Goal: Communication & Community: Answer question/provide support

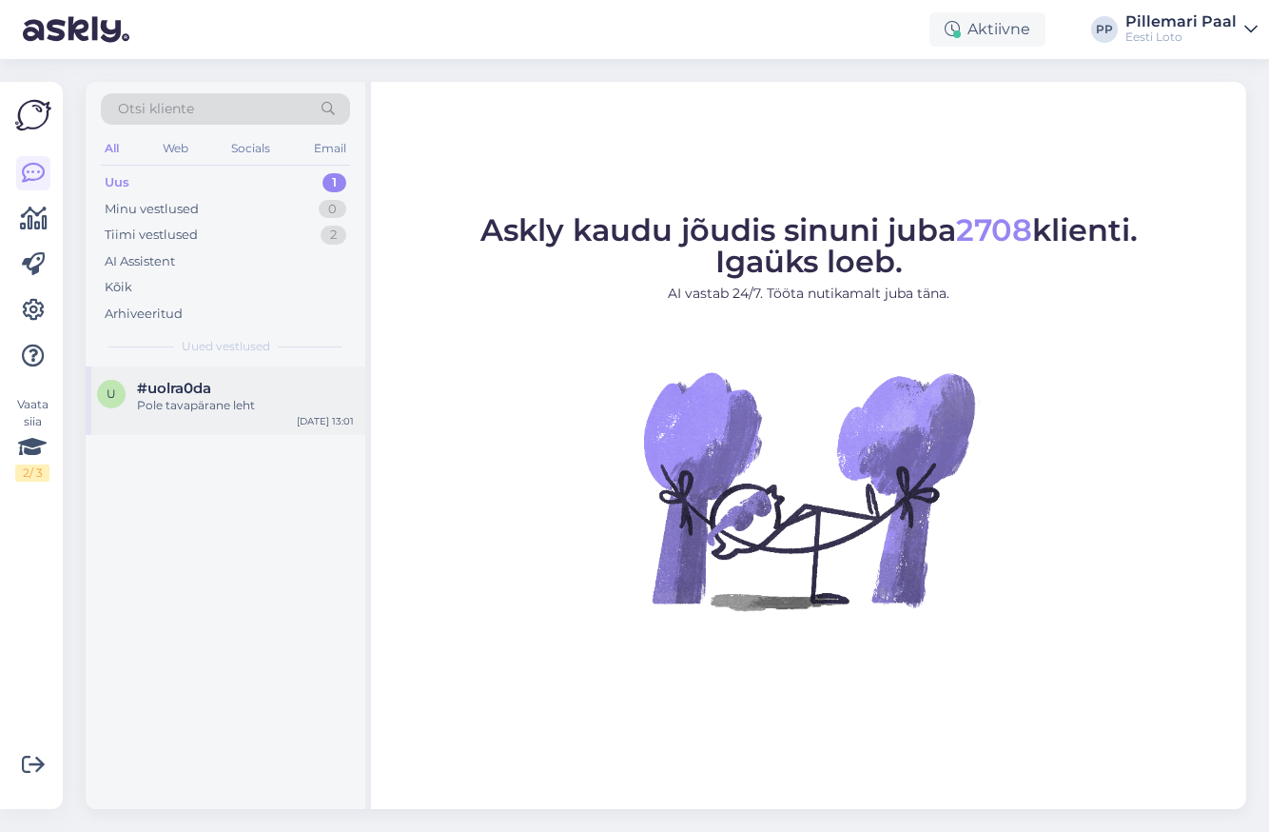
click at [153, 405] on div "Pole tavapärane leht" at bounding box center [245, 405] width 217 height 17
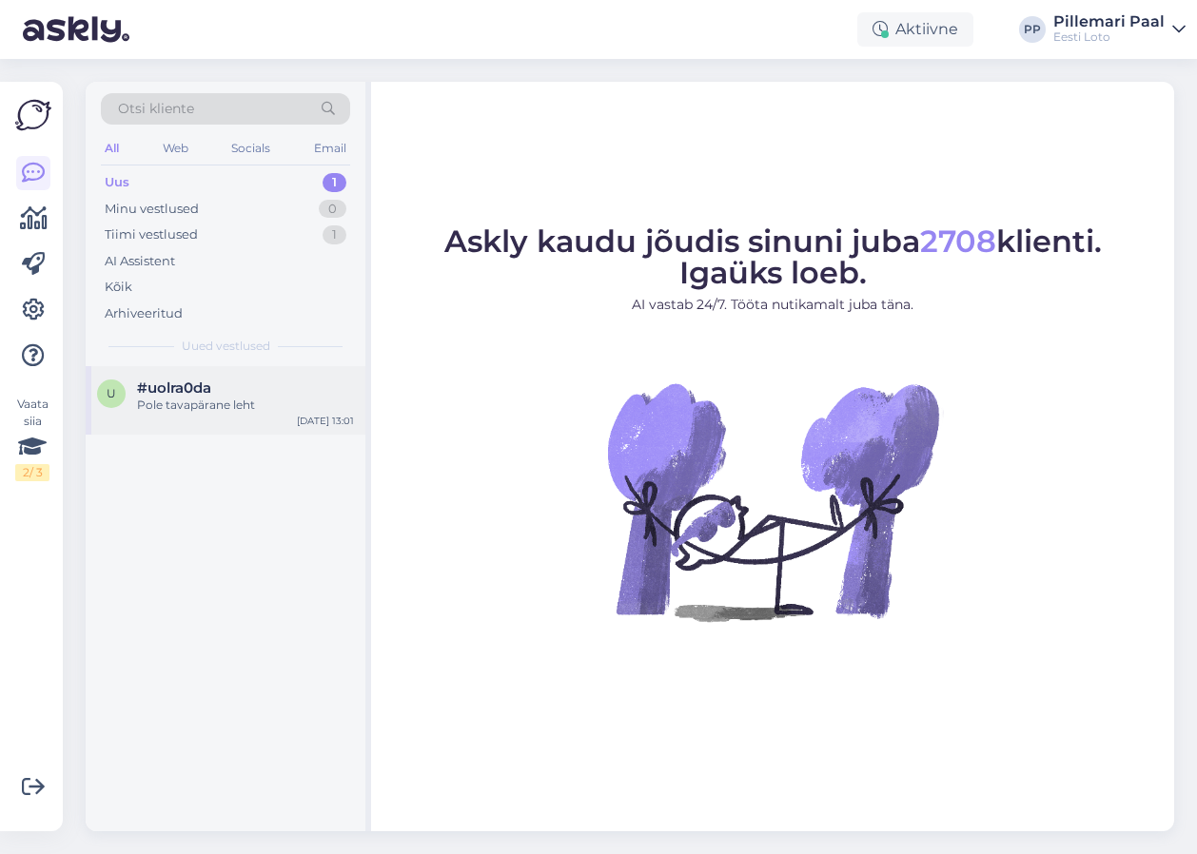
click at [245, 372] on div "u #uolra0da Pole tavapärane leht Sep 2 13:01" at bounding box center [226, 400] width 280 height 69
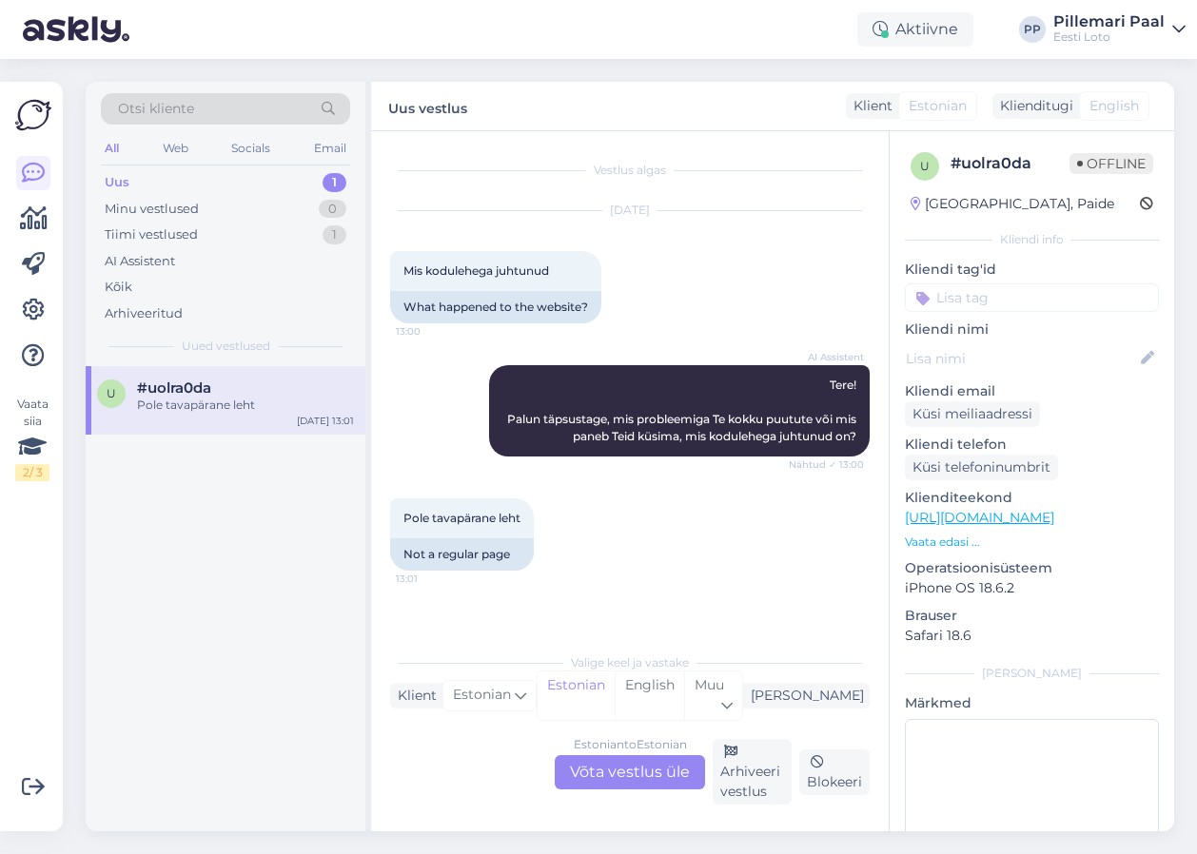
click at [657, 775] on div "Estonian to Estonian Võta vestlus üle" at bounding box center [630, 773] width 150 height 34
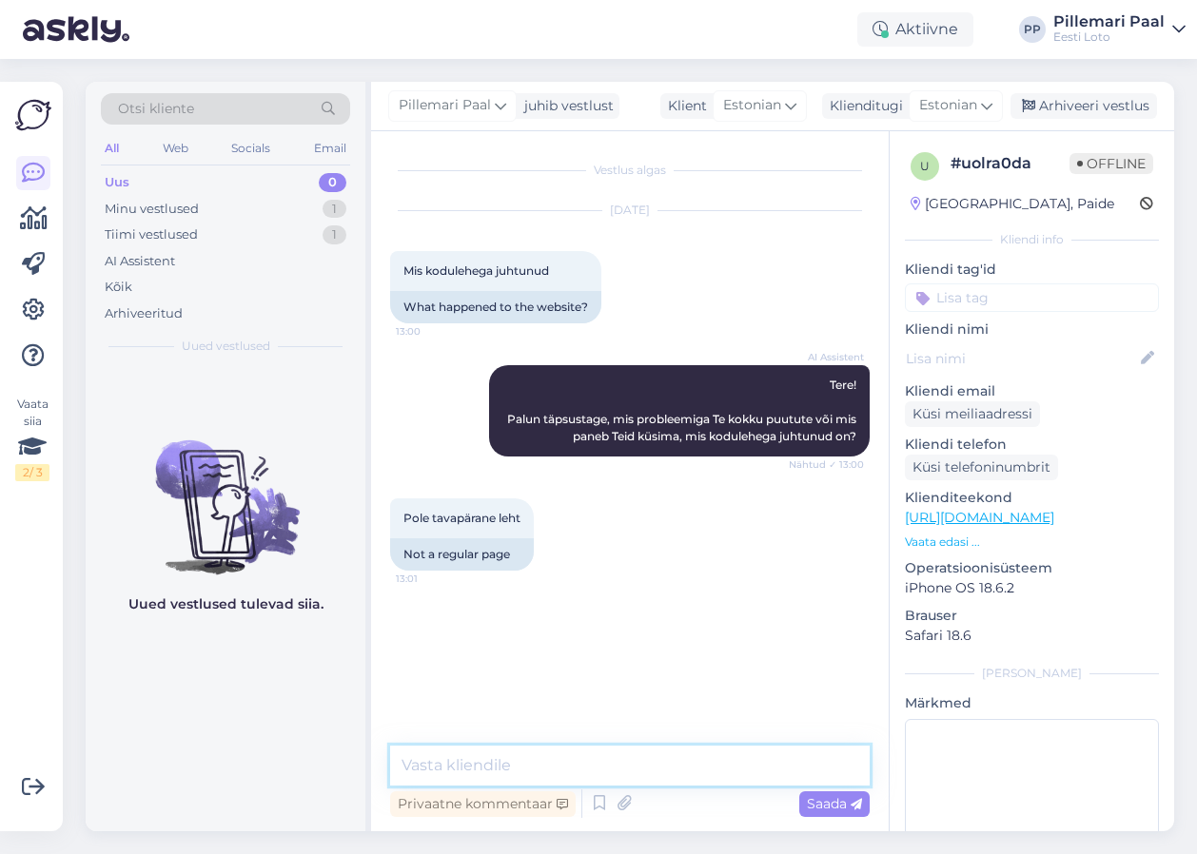
click at [536, 760] on textarea at bounding box center [630, 766] width 480 height 40
paste textarea "Anname teada, et lotosüsteemi tehniline tõrge on kõrvaldatud ja lotopiletite mü…"
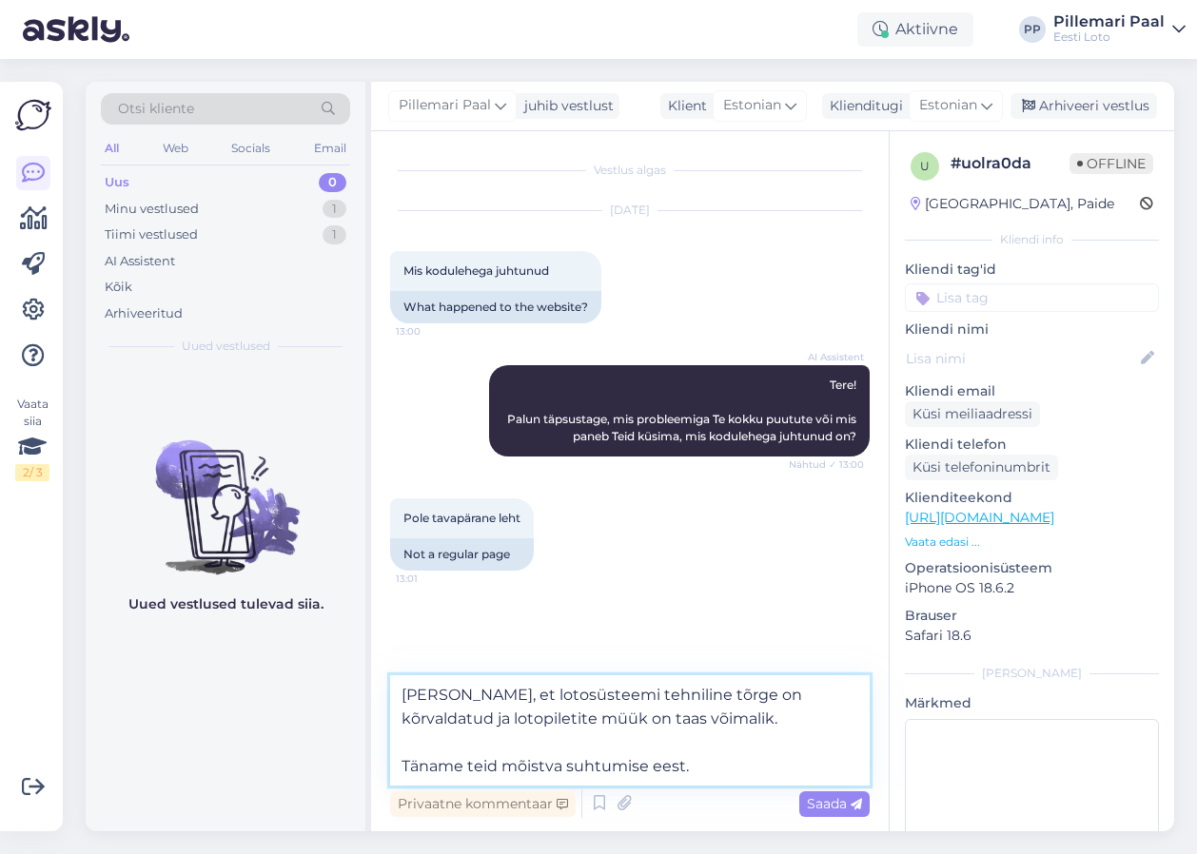
click at [402, 766] on textarea "Anname teada, et lotosüsteemi tehniline tõrge on kõrvaldatud ja lotopiletite mü…" at bounding box center [630, 731] width 480 height 110
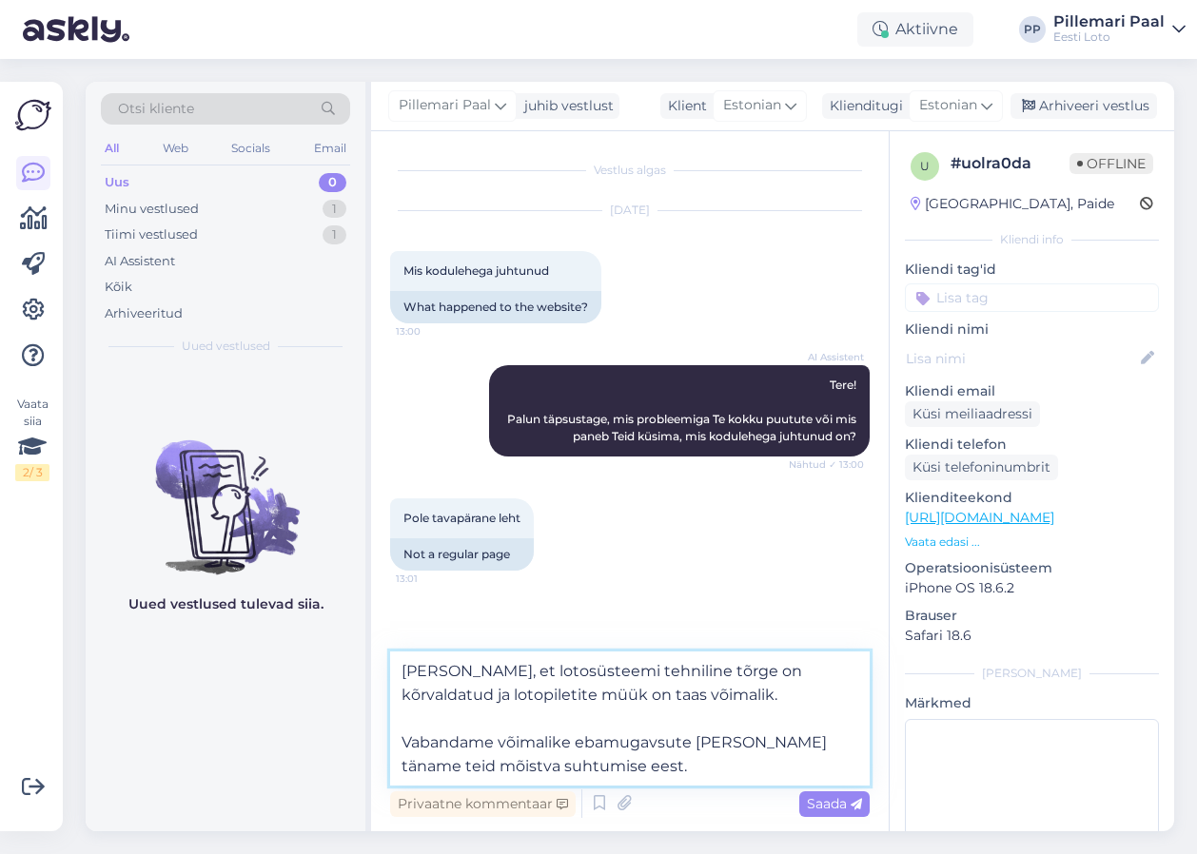
click at [655, 744] on textarea "Anname teada, et lotosüsteemi tehniline tõrge on kõrvaldatud ja lotopiletite mü…" at bounding box center [630, 719] width 480 height 134
type textarea "Anname teada, et lotosüsteemi tehniline tõrge on kõrvaldatud ja lotopiletite mü…"
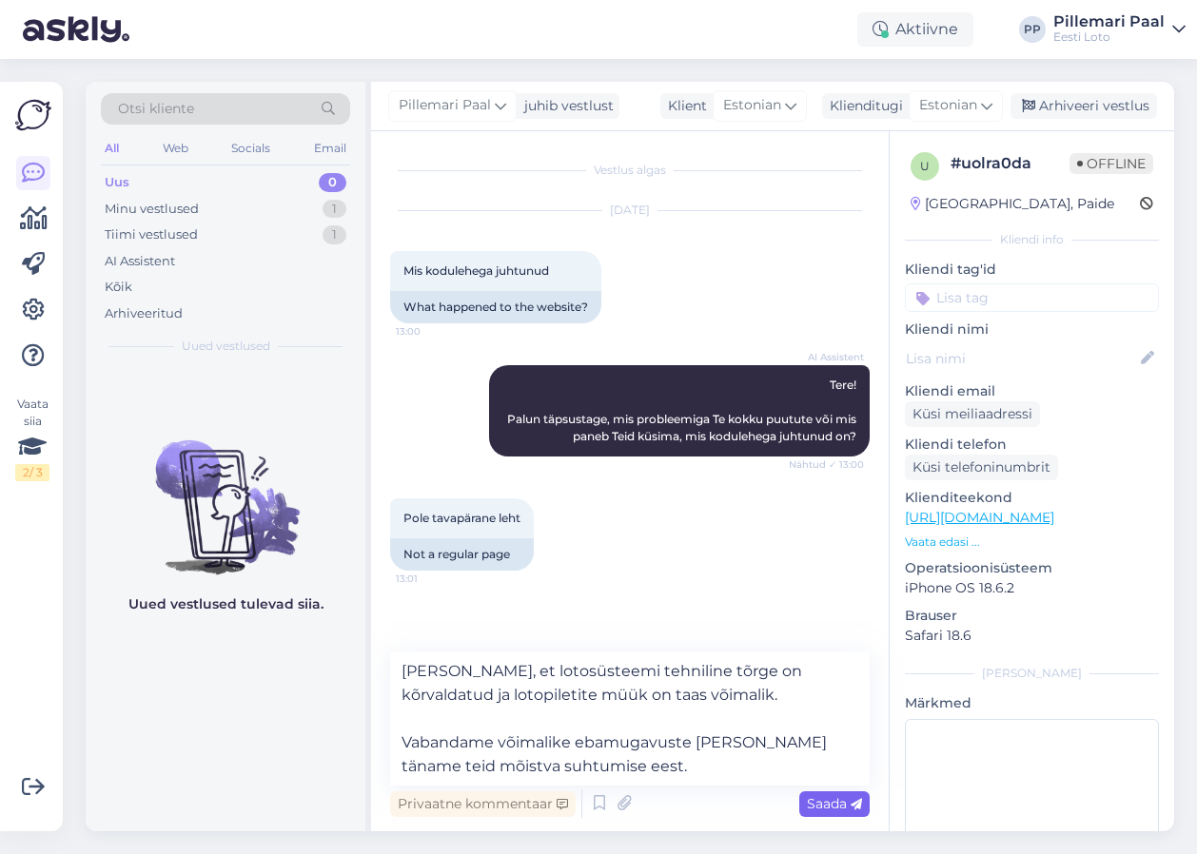
click at [813, 799] on span "Saada" at bounding box center [834, 803] width 55 height 17
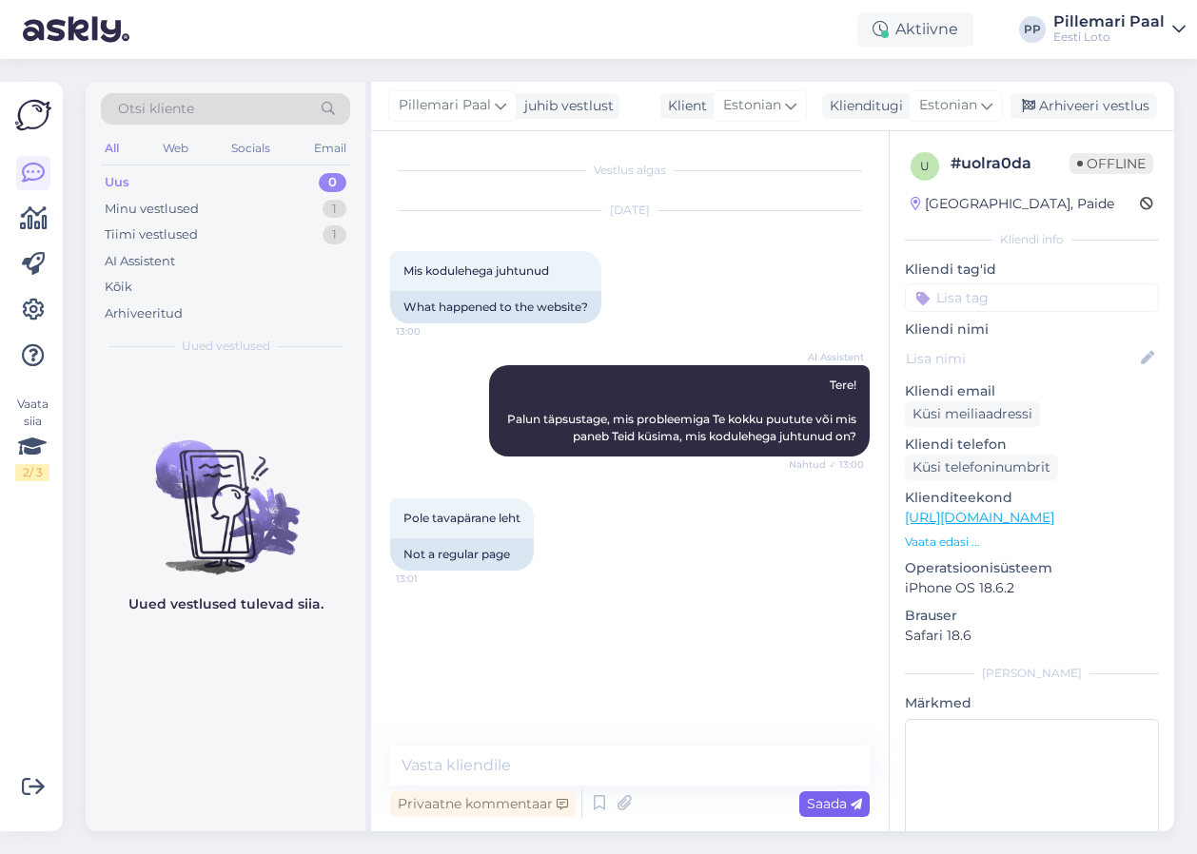
scroll to position [13, 0]
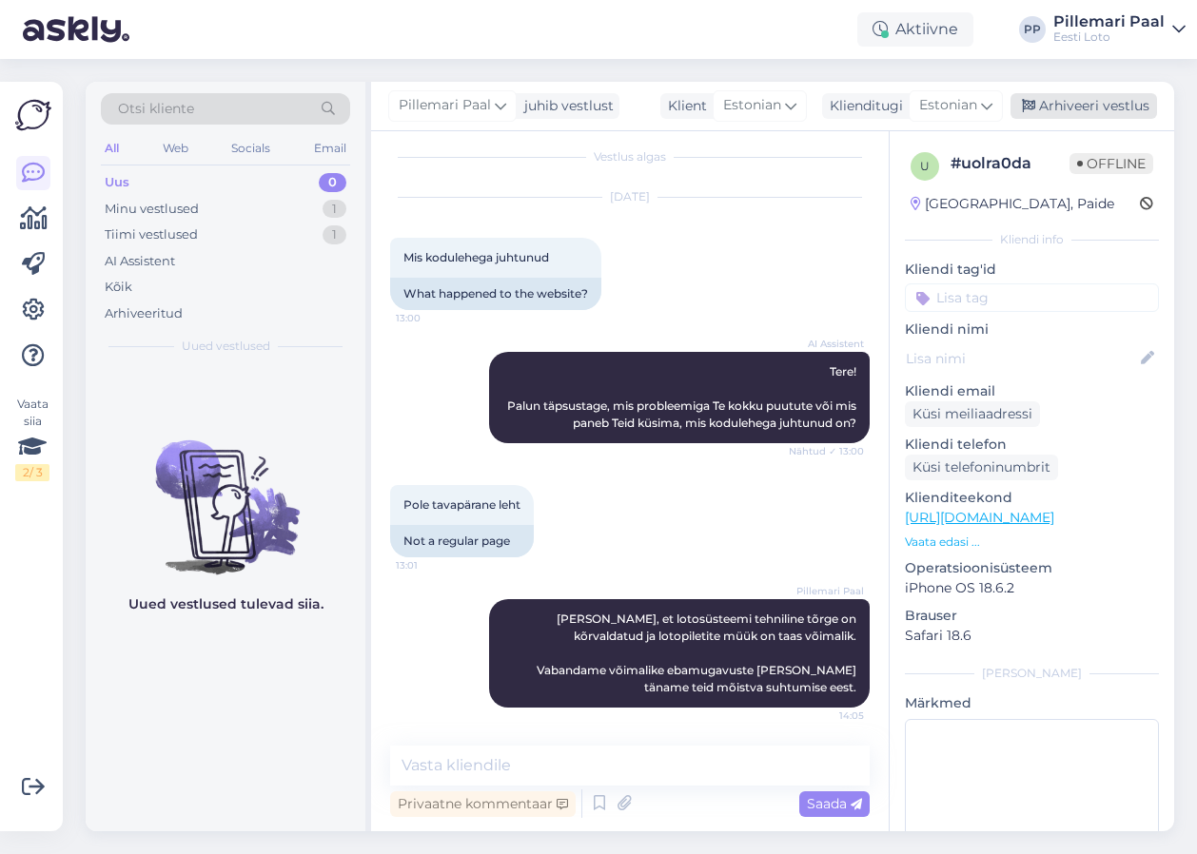
click at [1049, 106] on div "Arhiveeri vestlus" at bounding box center [1084, 106] width 147 height 26
